Goal: Information Seeking & Learning: Learn about a topic

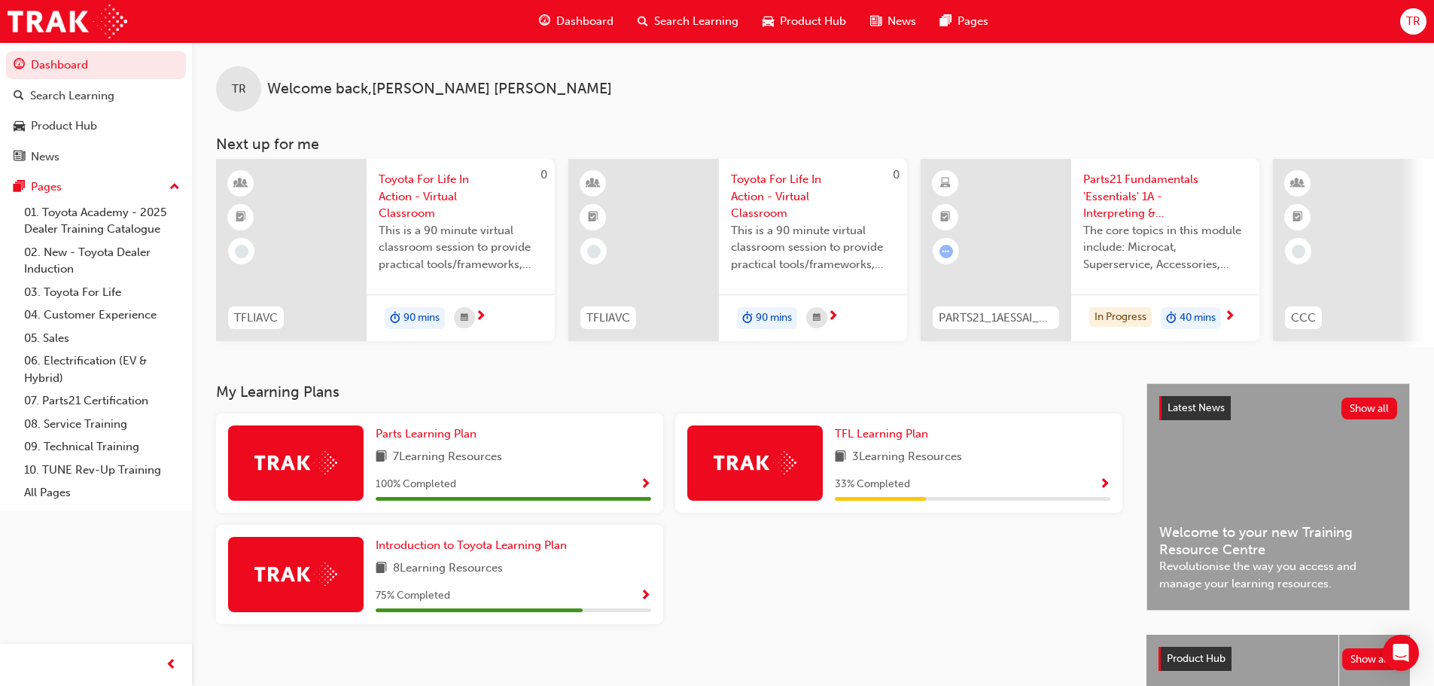
click at [1127, 206] on span "Parts21 Fundamentals 'Essentials' 1A - Interpreting & Analysis" at bounding box center [1165, 196] width 164 height 51
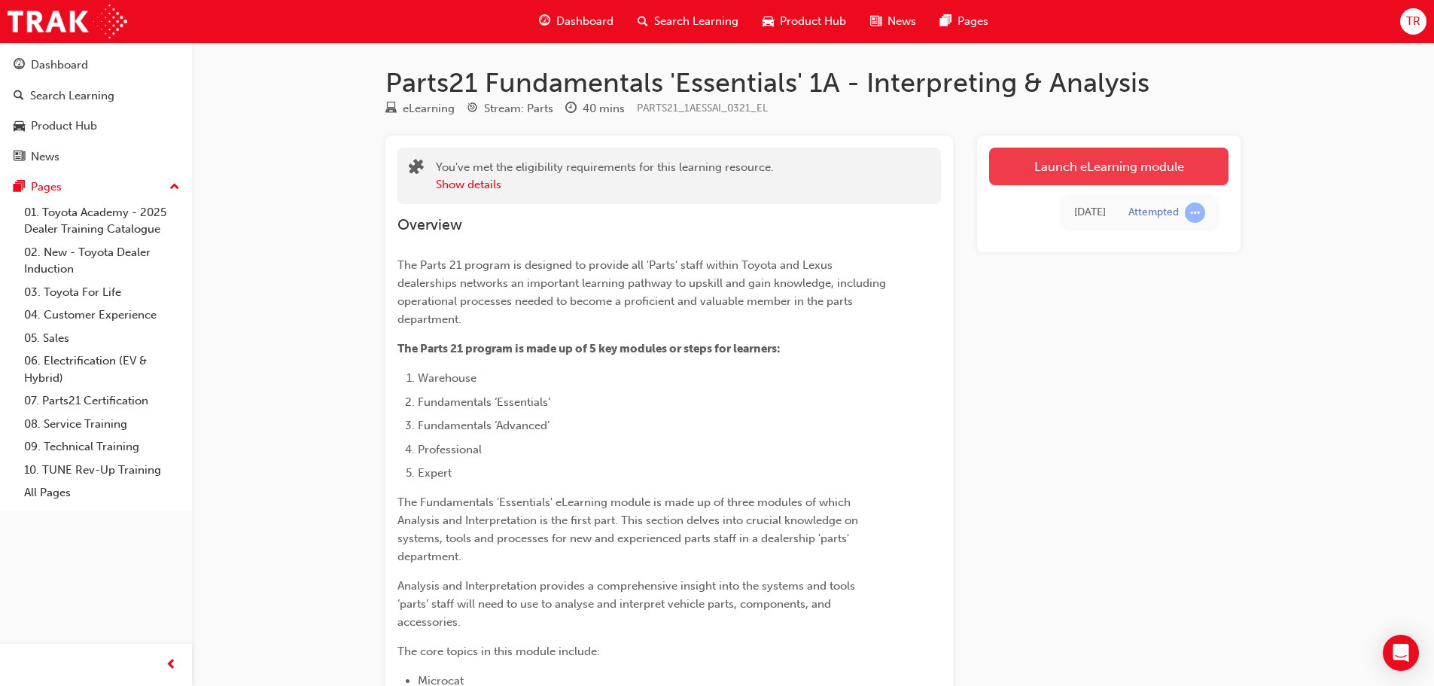
click at [1009, 162] on link "Launch eLearning module" at bounding box center [1108, 167] width 239 height 38
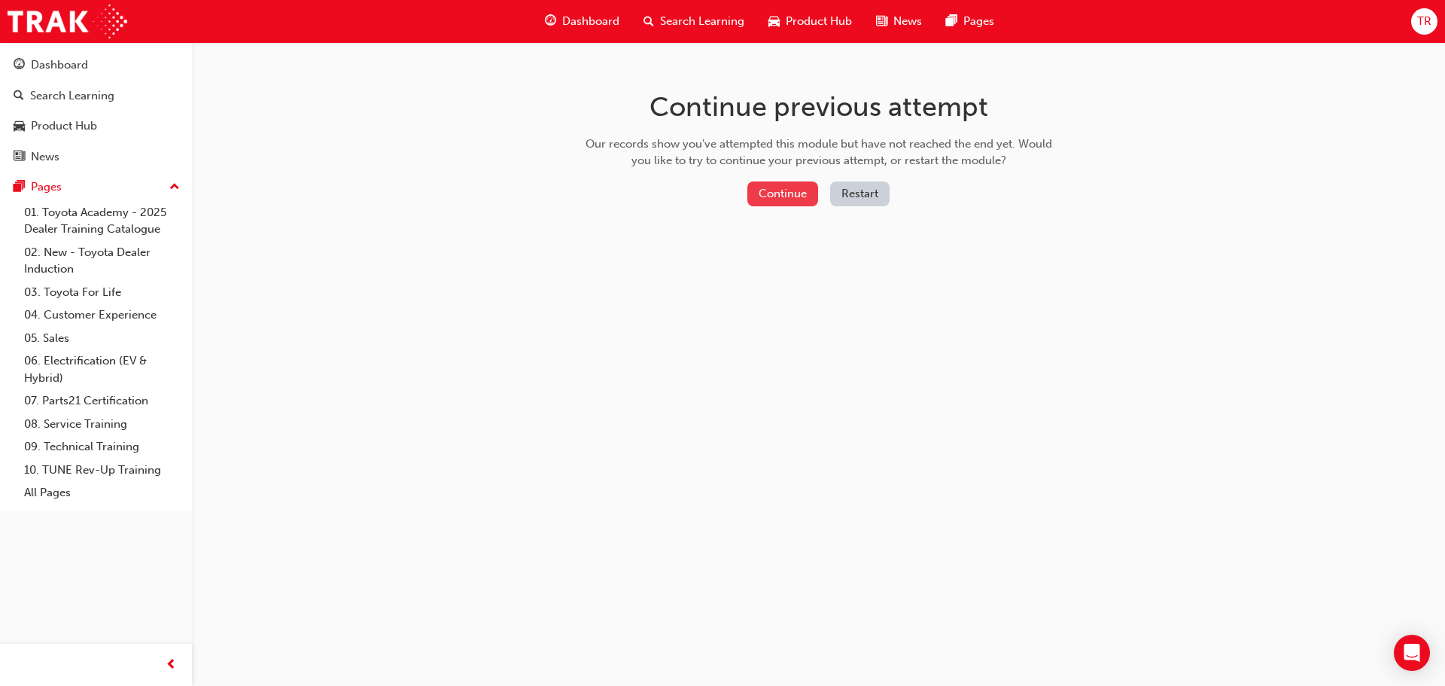
click at [791, 186] on button "Continue" at bounding box center [782, 193] width 71 height 25
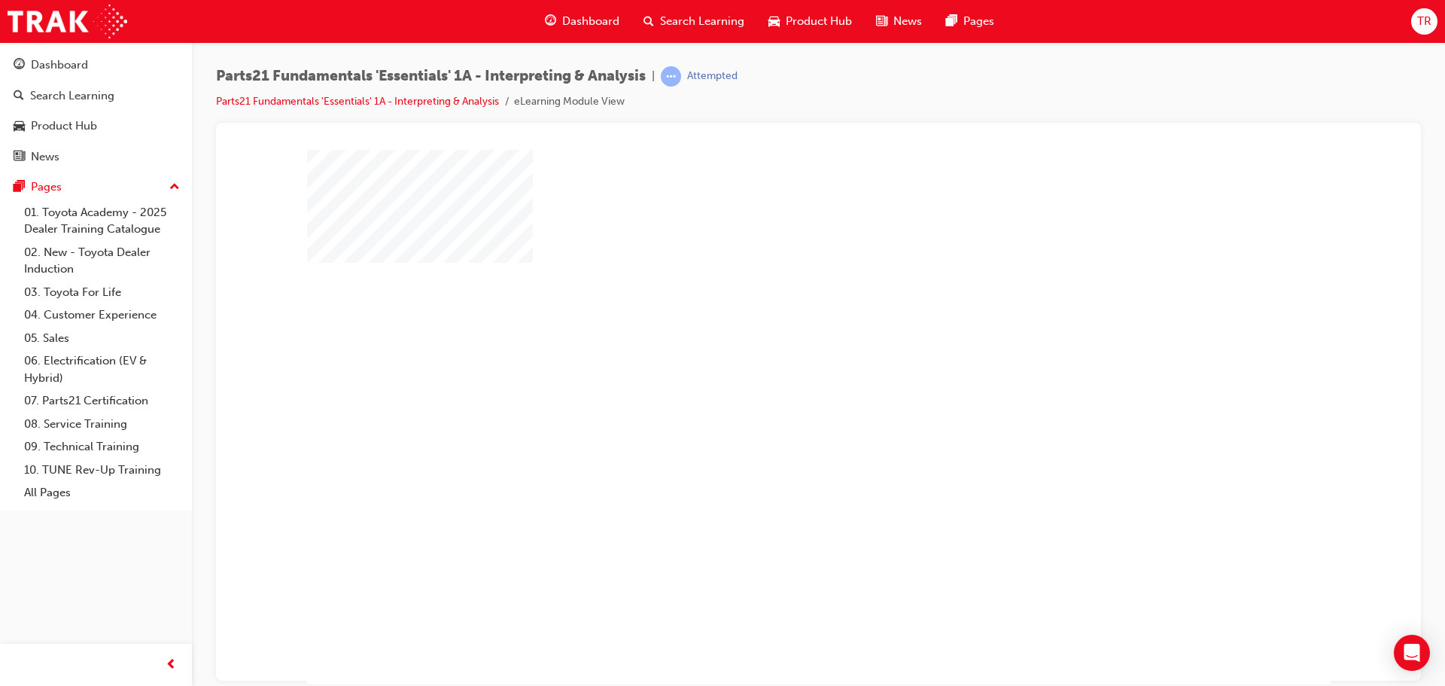
click at [775, 373] on div "play" at bounding box center [775, 373] width 0 height 0
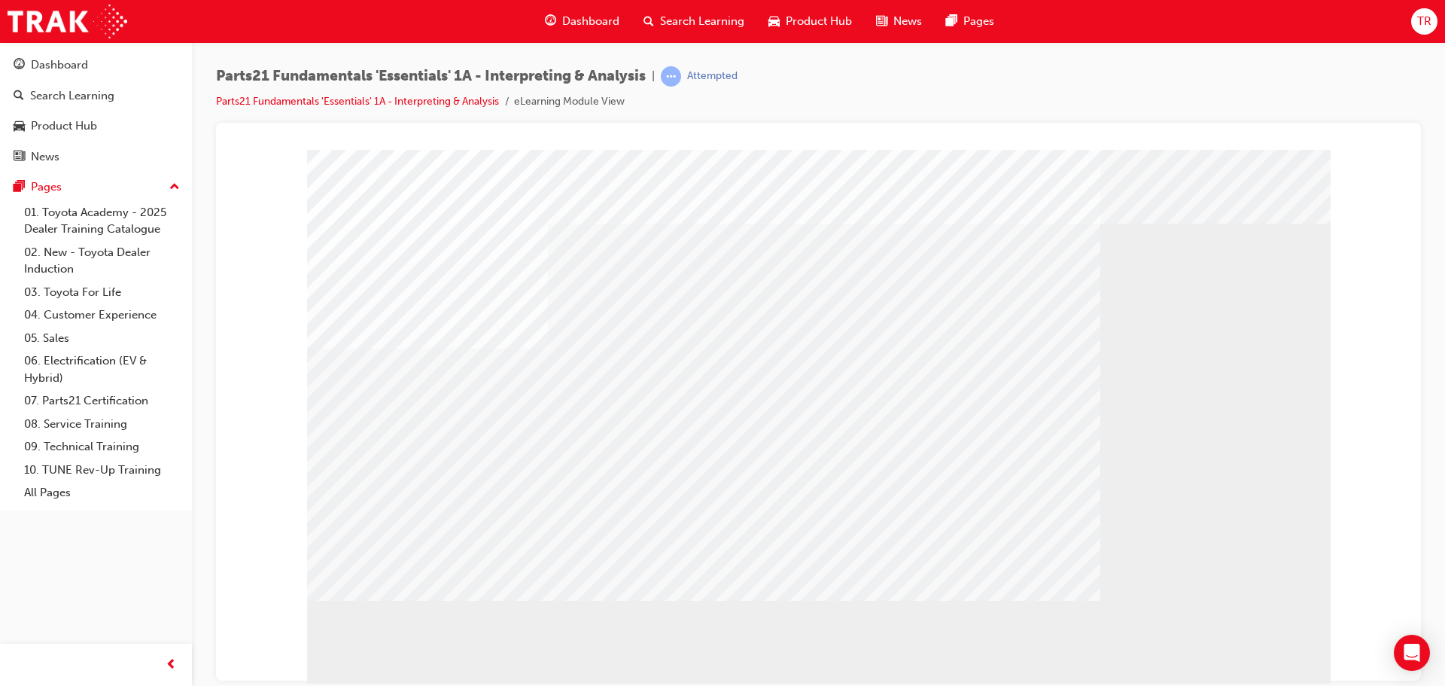
click at [263, 155] on div at bounding box center [818, 155] width 1169 height 0
